Goal: Navigation & Orientation: Find specific page/section

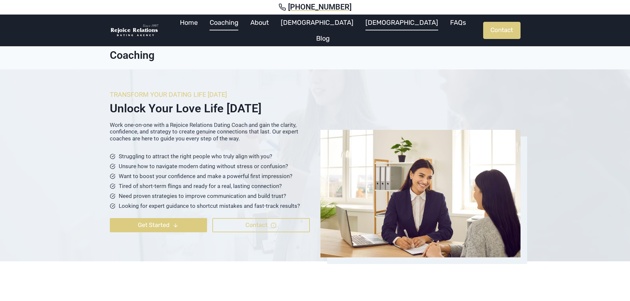
click at [361, 29] on link "[DEMOGRAPHIC_DATA]" at bounding box center [401, 23] width 85 height 16
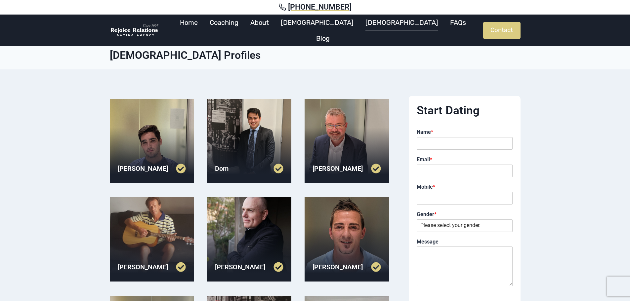
click at [246, 156] on div "Dom" at bounding box center [249, 169] width 84 height 26
click at [265, 129] on div at bounding box center [249, 141] width 84 height 84
